Goal: Task Accomplishment & Management: Manage account settings

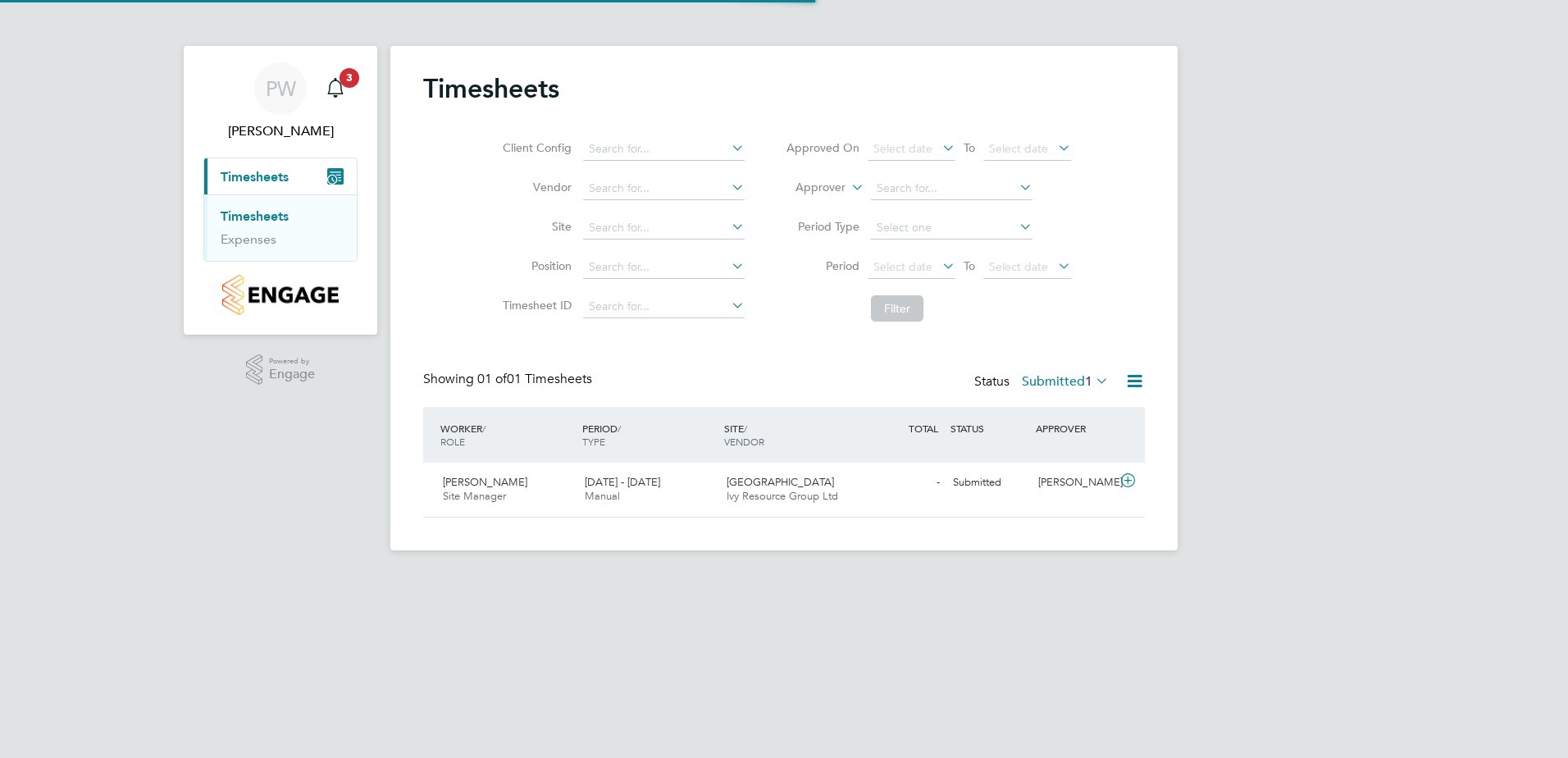
scroll to position [42, 142]
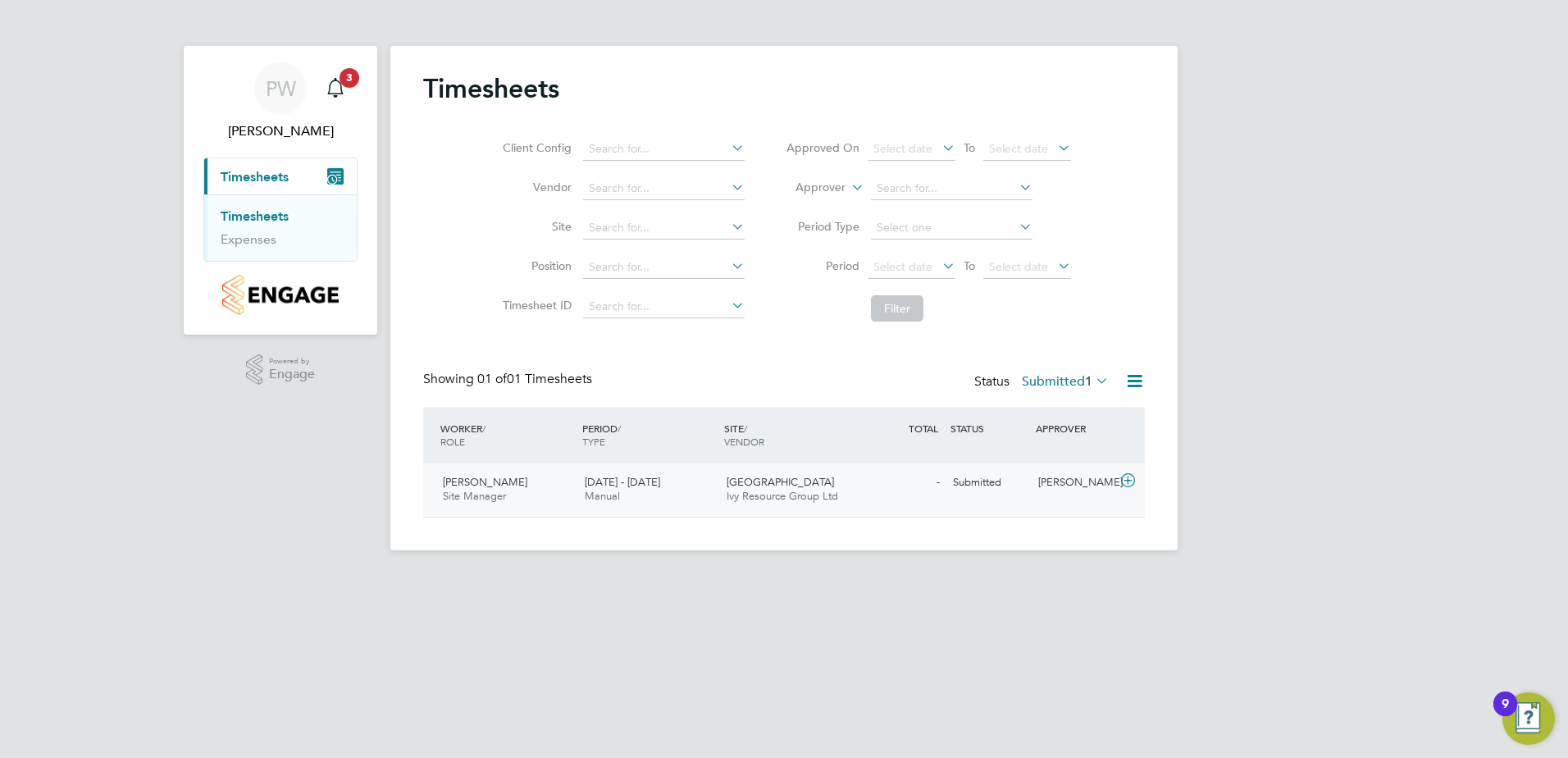
click at [1124, 481] on icon at bounding box center [1128, 480] width 20 height 13
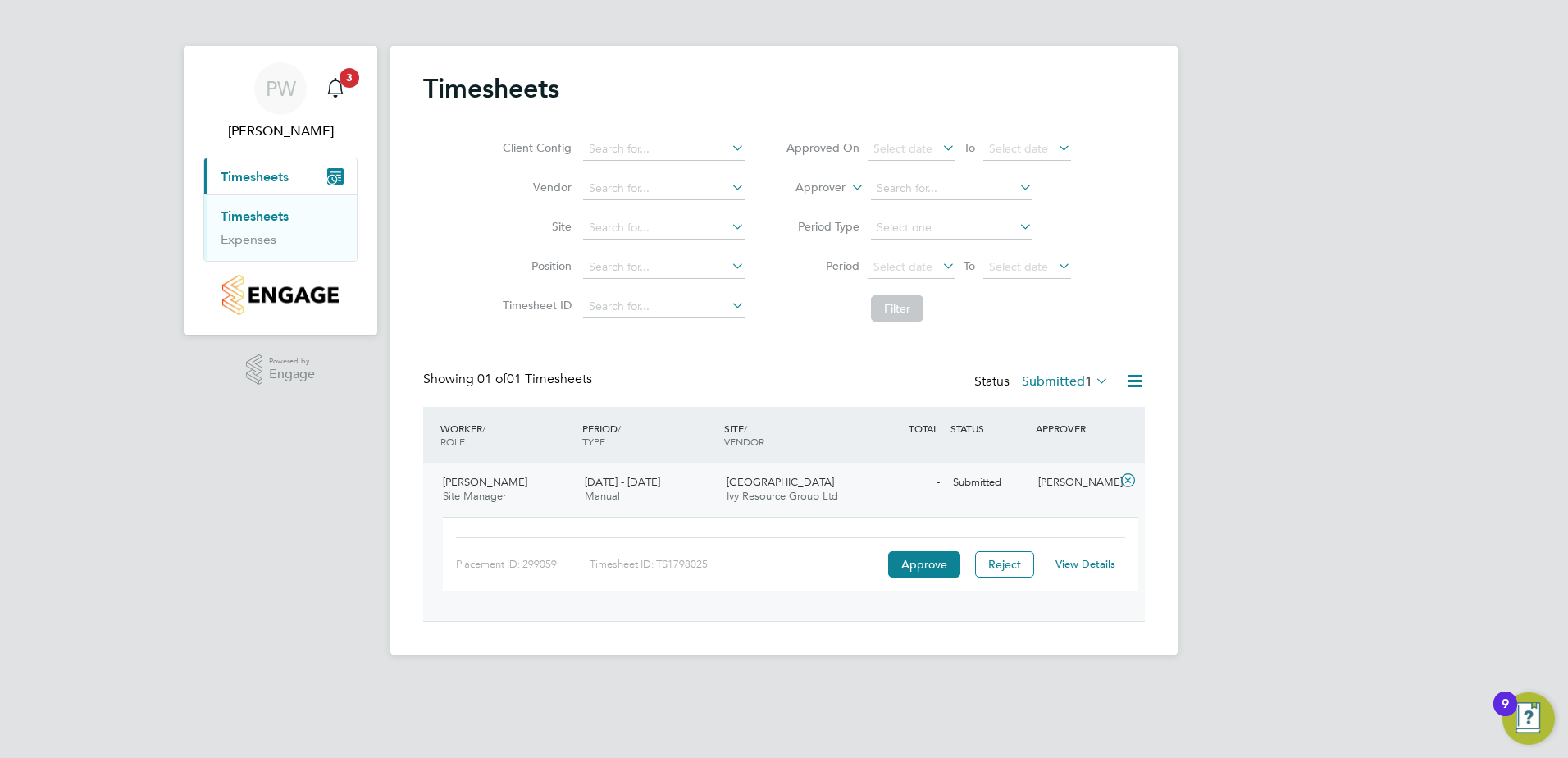
click at [1093, 565] on link "View Details" at bounding box center [1086, 564] width 60 height 14
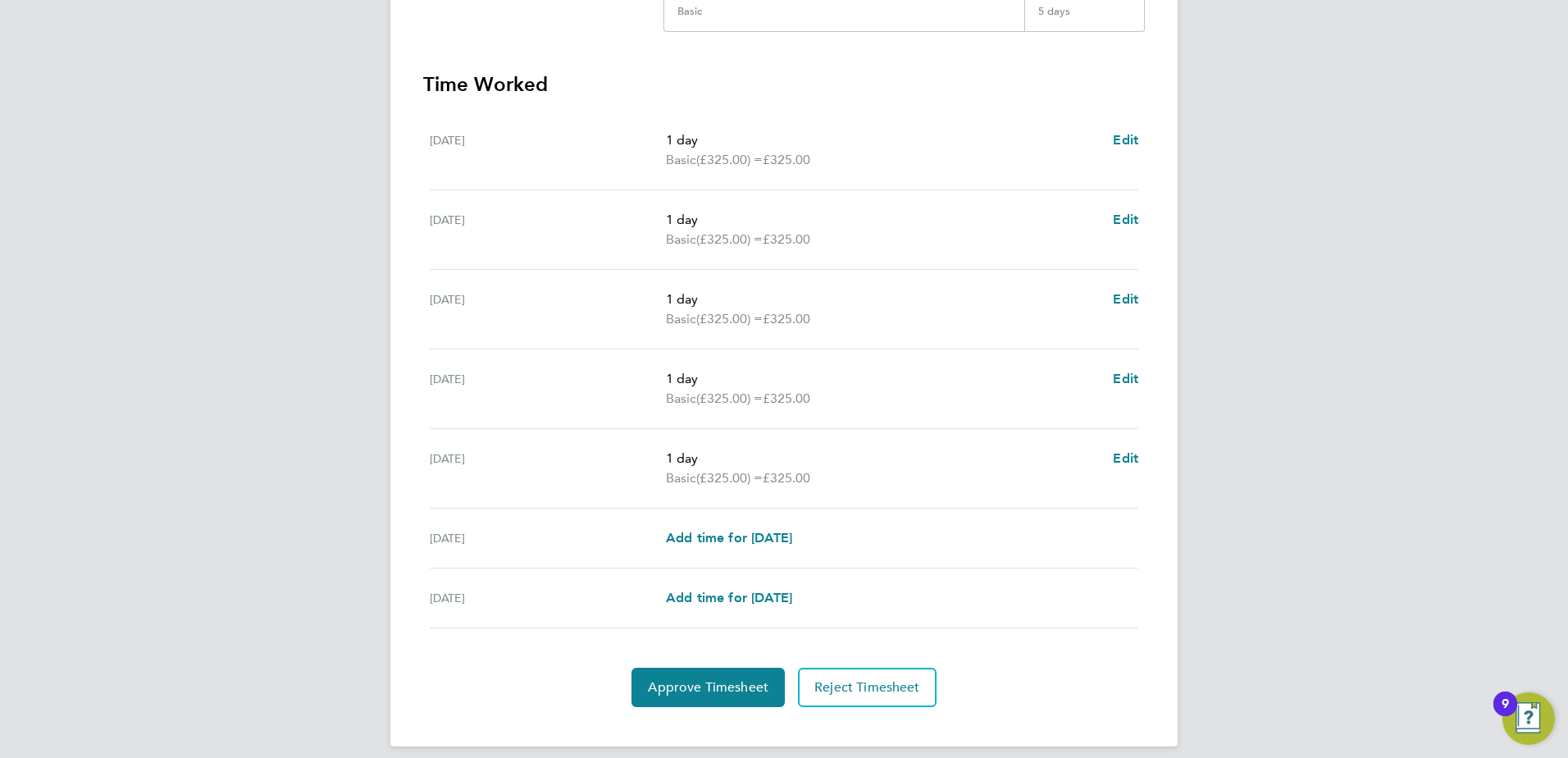
scroll to position [427, 0]
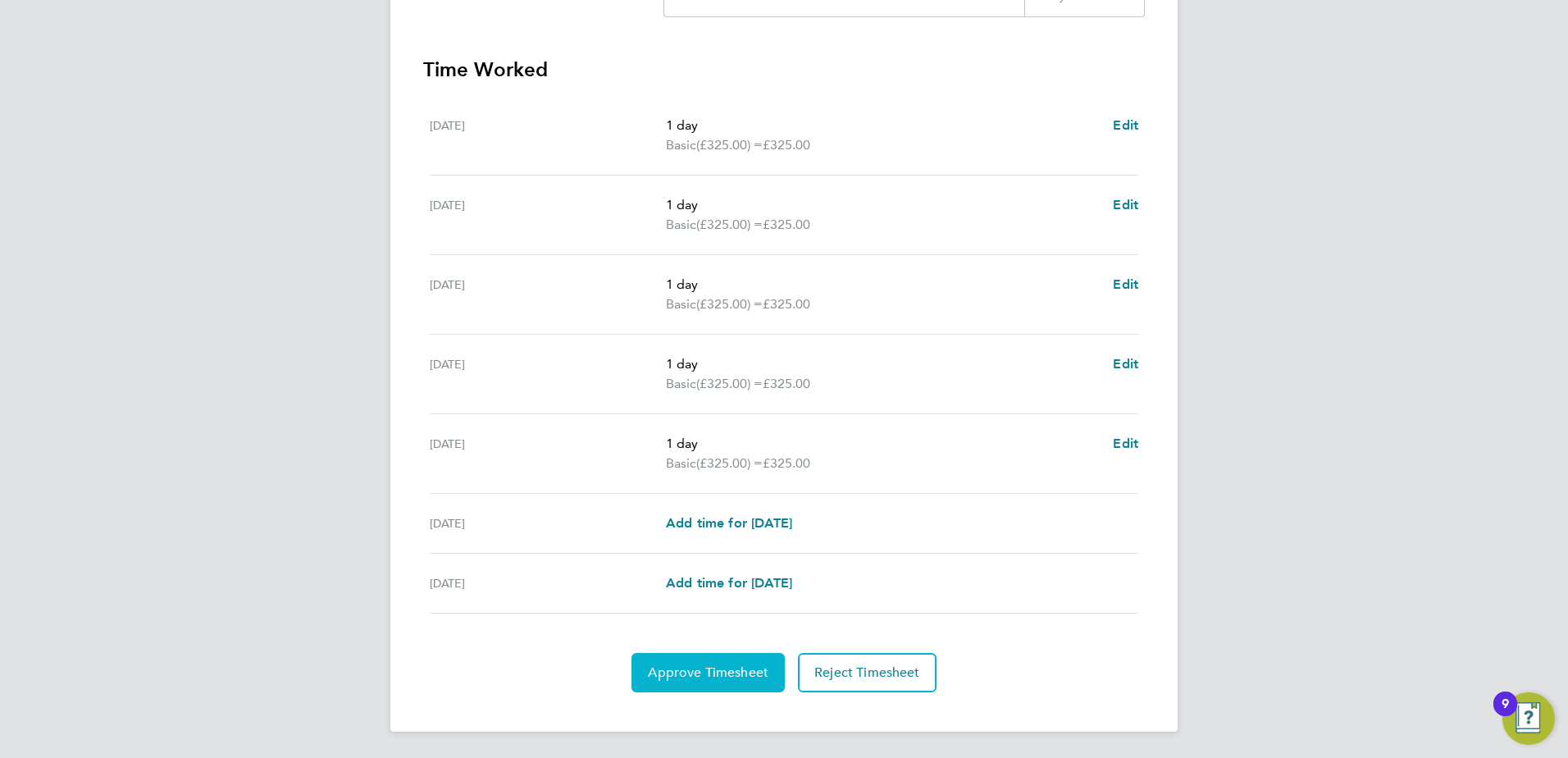
click at [715, 664] on span "Approve Timesheet" at bounding box center [708, 672] width 120 height 17
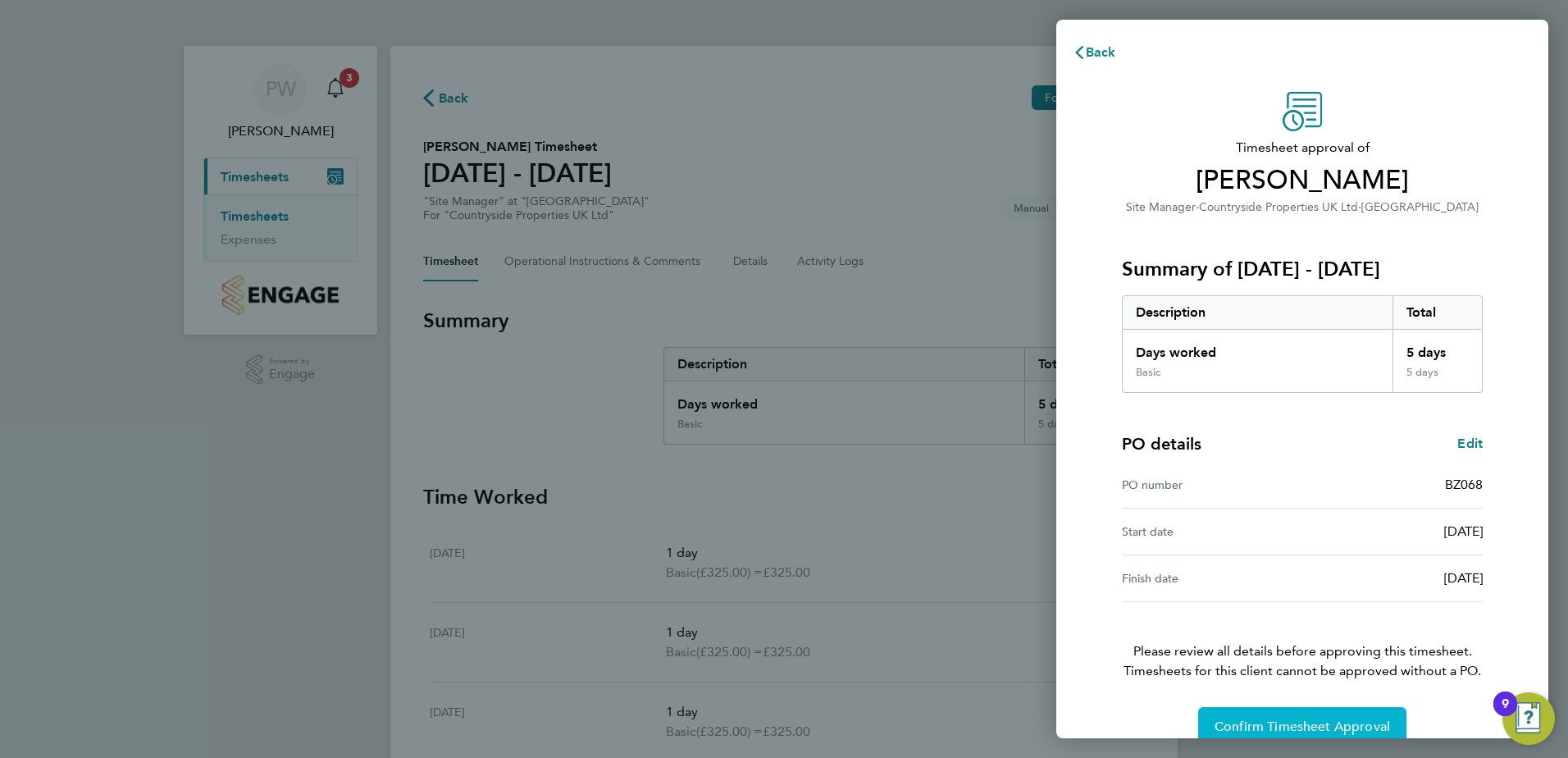
click at [1287, 724] on span "Confirm Timesheet Approval" at bounding box center [1303, 727] width 175 height 17
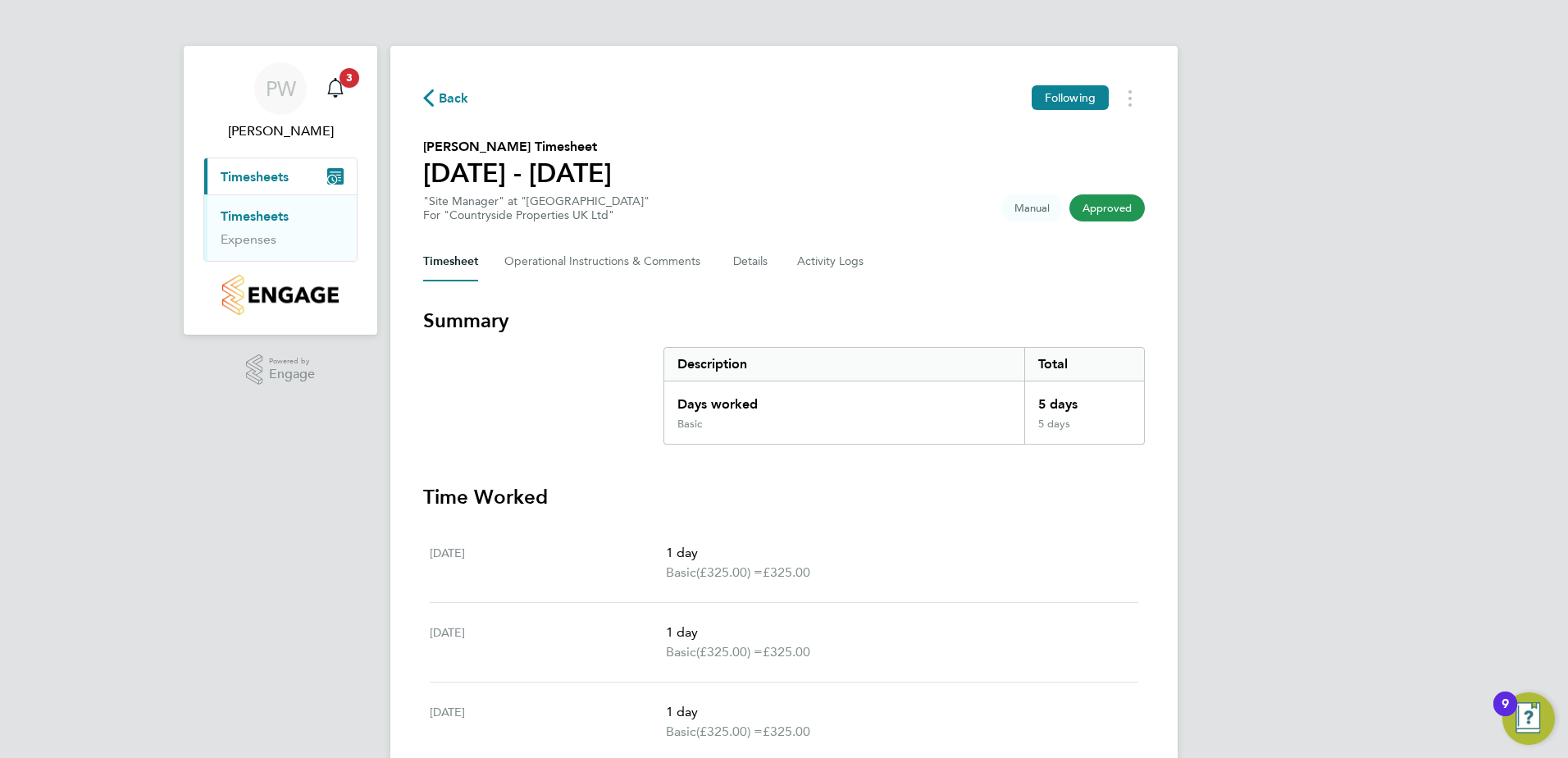
click at [455, 91] on span "Back" at bounding box center [454, 98] width 30 height 19
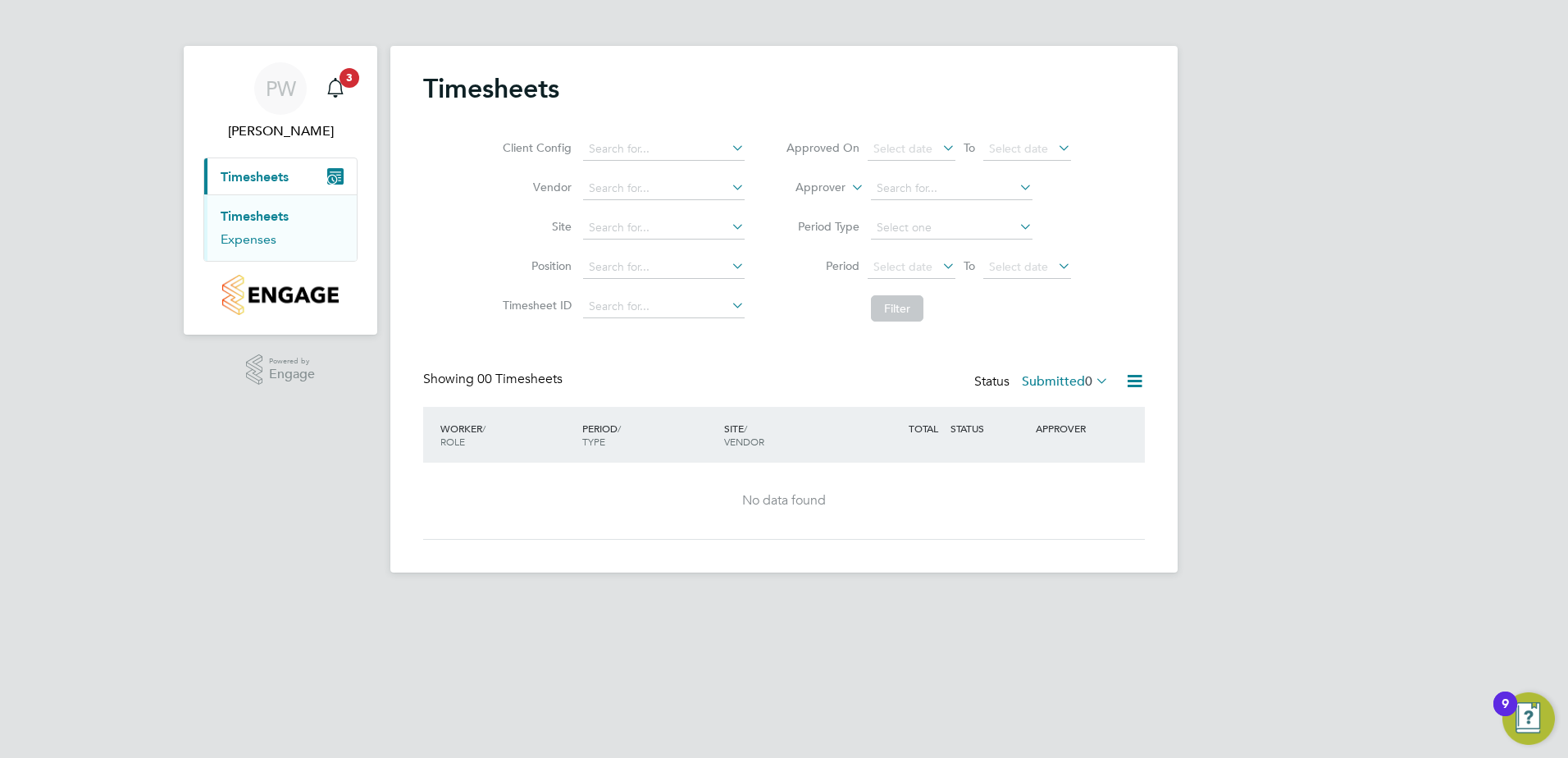
click at [238, 239] on link "Expenses" at bounding box center [249, 240] width 56 height 16
